Goal: Obtain resource: Download file/media

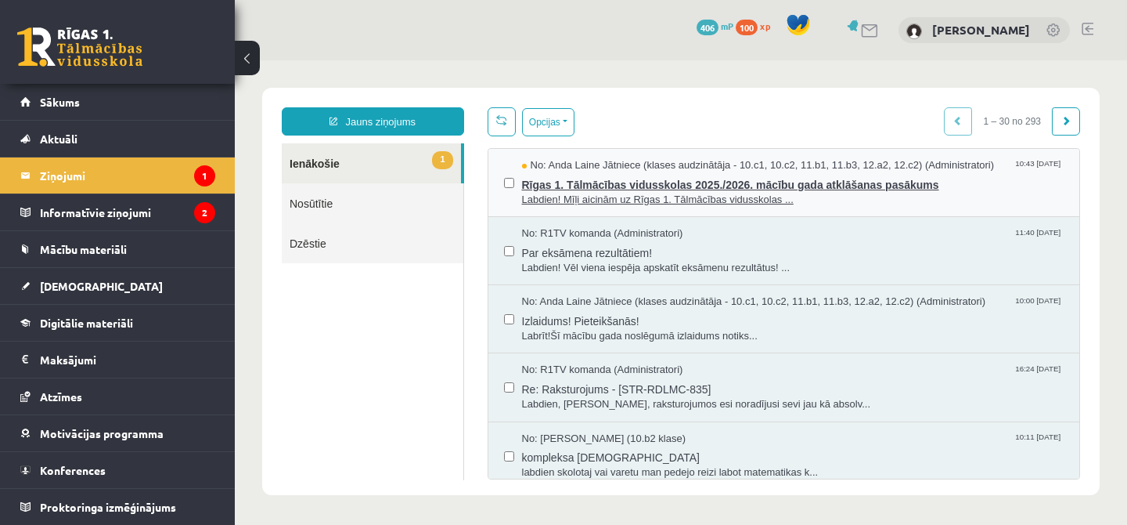
click at [600, 190] on span "Rīgas 1. Tālmācības vidusskolas 2025./2026. mācību gada atklāšanas pasākums" at bounding box center [793, 183] width 543 height 20
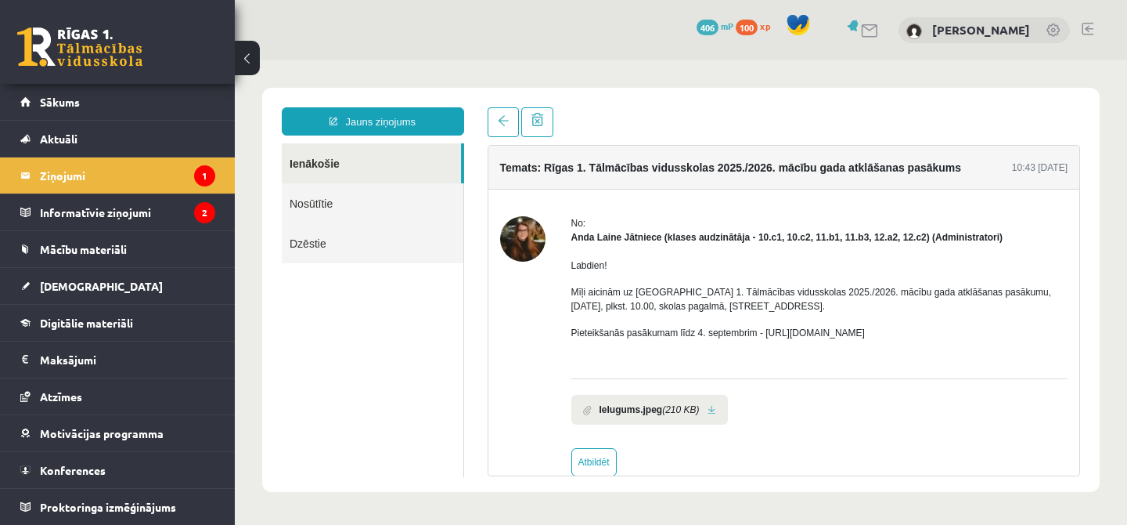
drag, startPoint x: 777, startPoint y: 330, endPoint x: 958, endPoint y: 326, distance: 181.7
click at [958, 326] on p "Pieteikšanās pasākumam līdz 4. septembrim - [URL][DOMAIN_NAME]" at bounding box center [820, 333] width 497 height 14
copy p "[URL][DOMAIN_NAME]"
click at [88, 222] on legend "Informatīvie ziņojumi 2" at bounding box center [127, 212] width 175 height 36
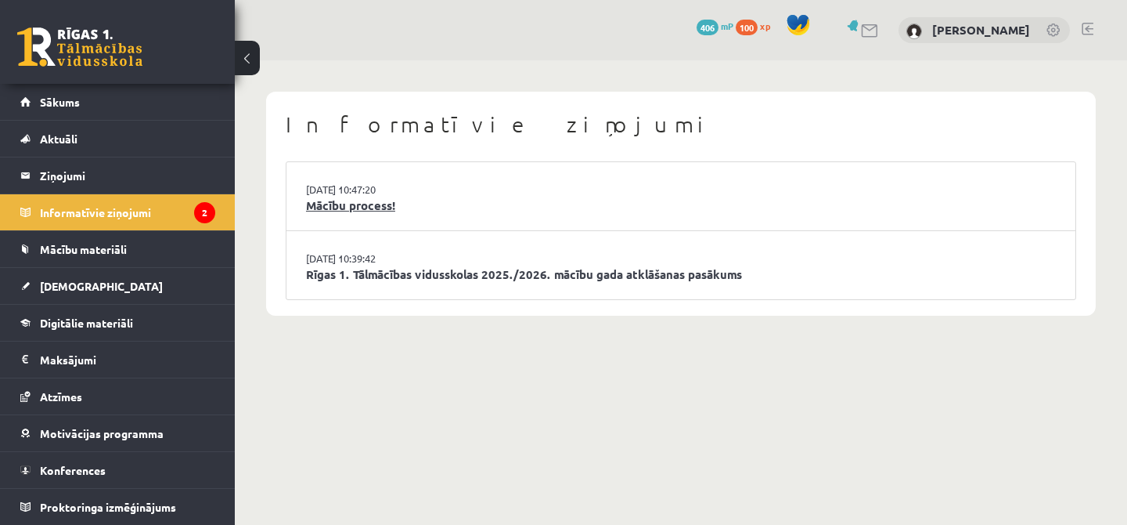
click at [369, 203] on link "Mācību process!" at bounding box center [681, 206] width 750 height 18
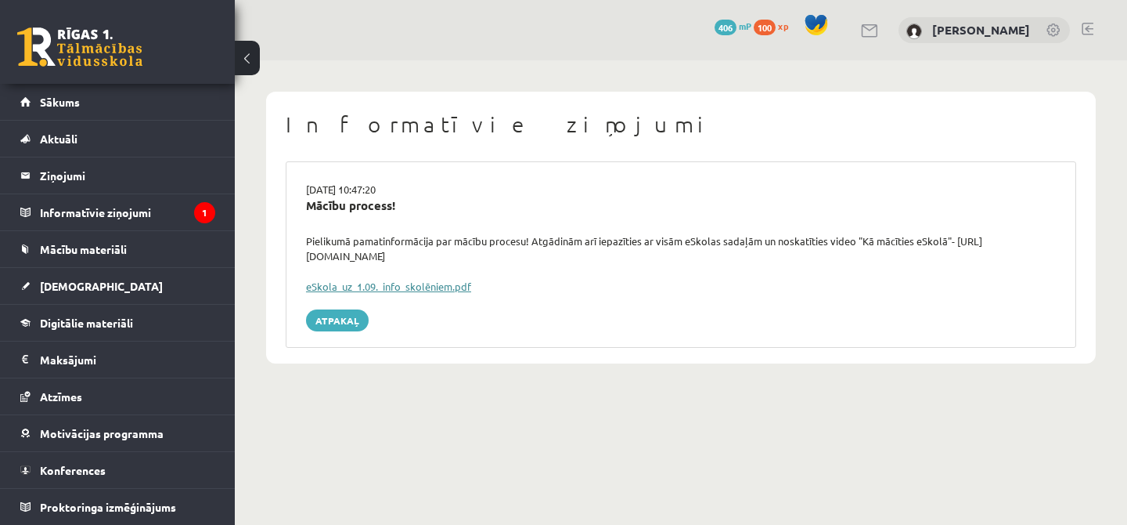
click at [397, 282] on link "eSkola_uz_1.09._info_skolēniem.pdf" at bounding box center [388, 285] width 165 height 13
